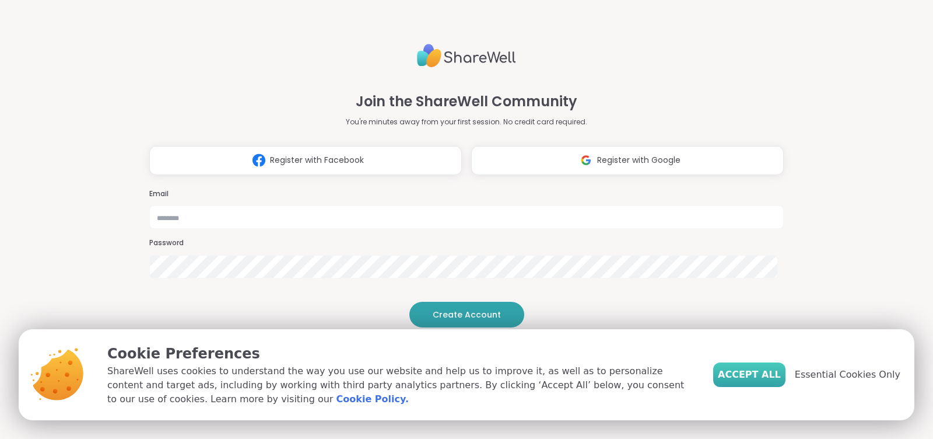
click at [752, 373] on span "Accept All" at bounding box center [749, 374] width 63 height 14
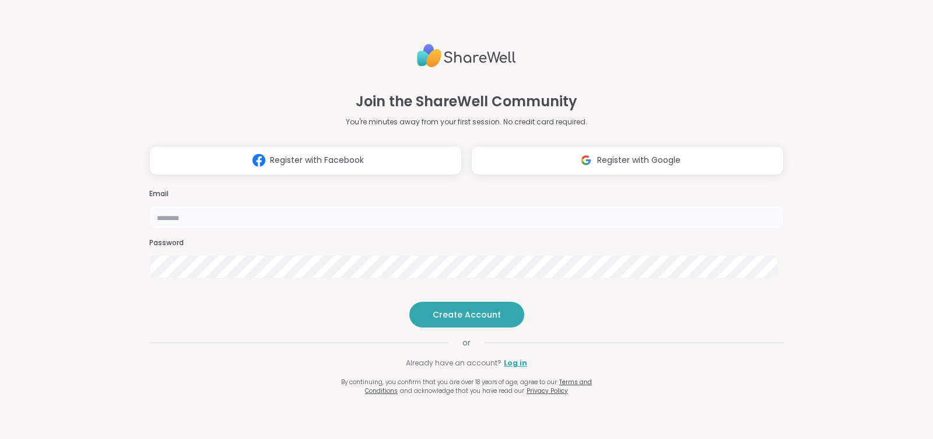
click at [478, 205] on input "email" at bounding box center [466, 216] width 635 height 23
type input "**********"
click at [459, 320] on span "Create Account" at bounding box center [467, 315] width 68 height 12
